Goal: Navigation & Orientation: Find specific page/section

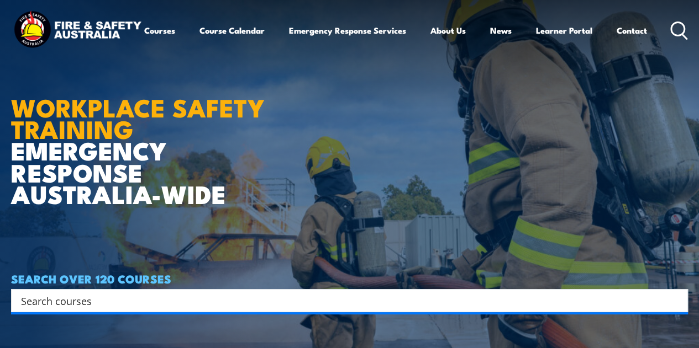
click at [670, 40] on icon at bounding box center [679, 31] width 18 height 18
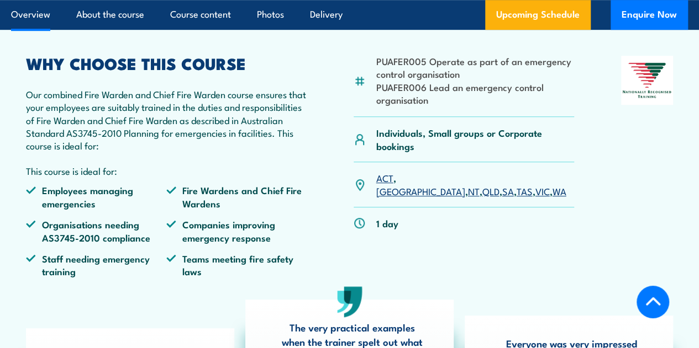
scroll to position [330, 0]
